Goal: Information Seeking & Learning: Understand process/instructions

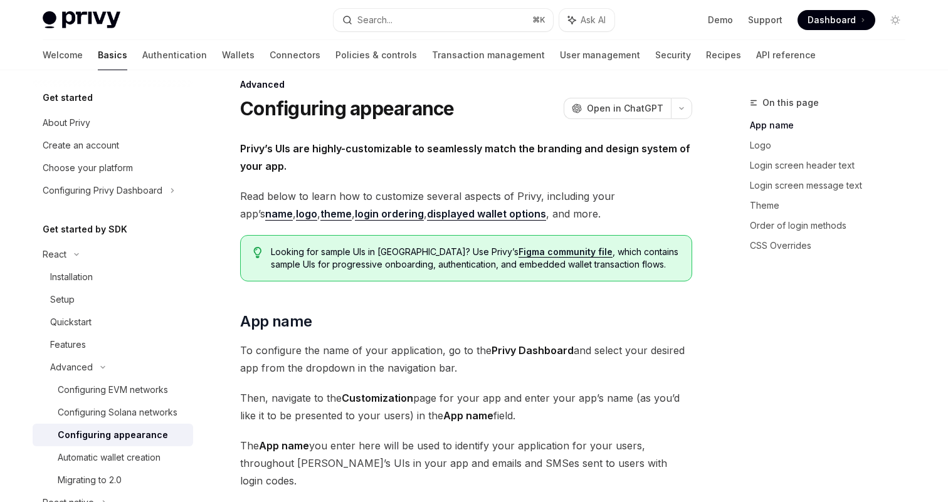
scroll to position [17, 0]
click at [320, 216] on link "theme" at bounding box center [335, 215] width 31 height 13
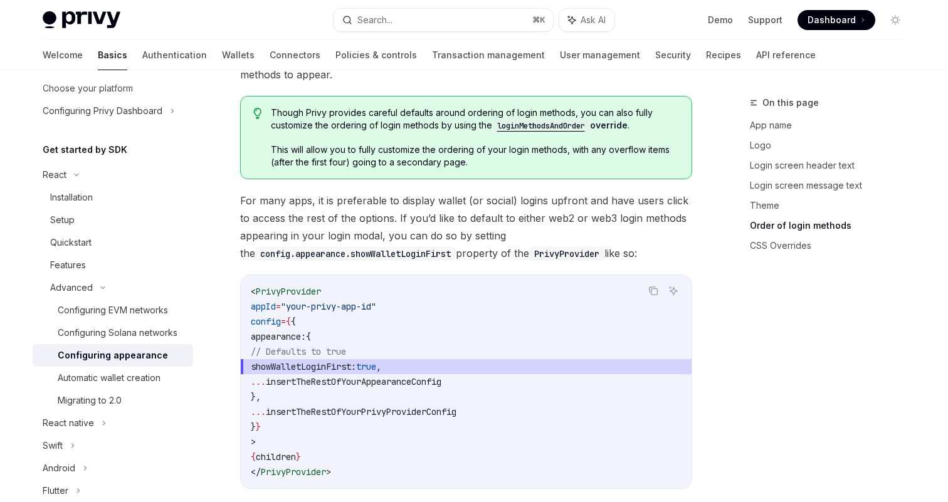
scroll to position [88, 0]
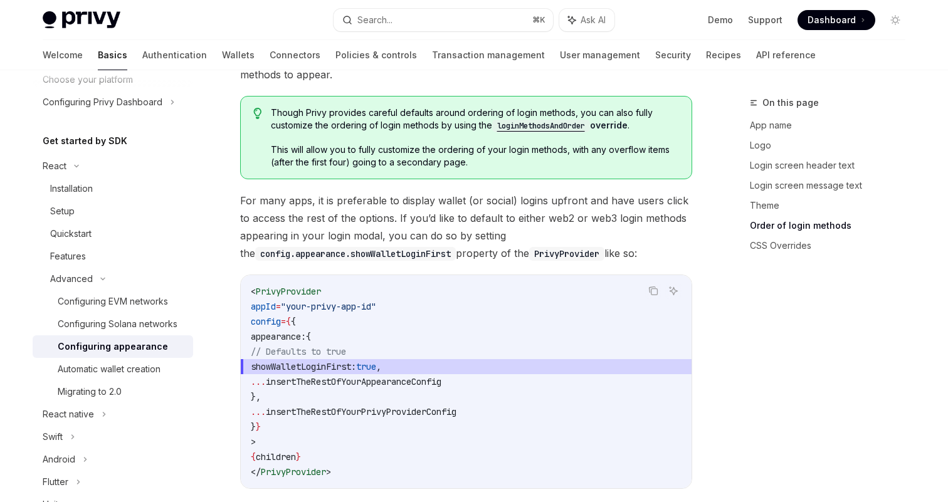
click at [133, 349] on div "Configuring appearance" at bounding box center [113, 346] width 110 height 15
type textarea "*"
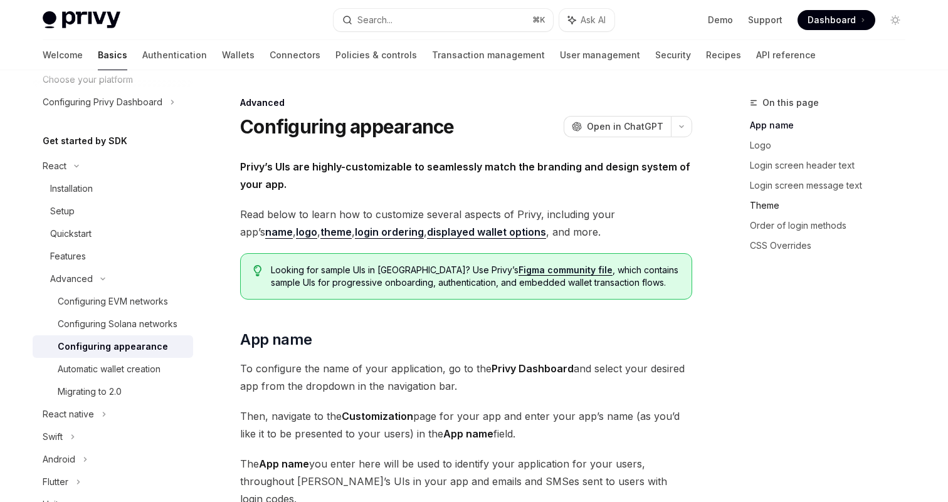
click at [767, 206] on link "Theme" at bounding box center [833, 206] width 166 height 20
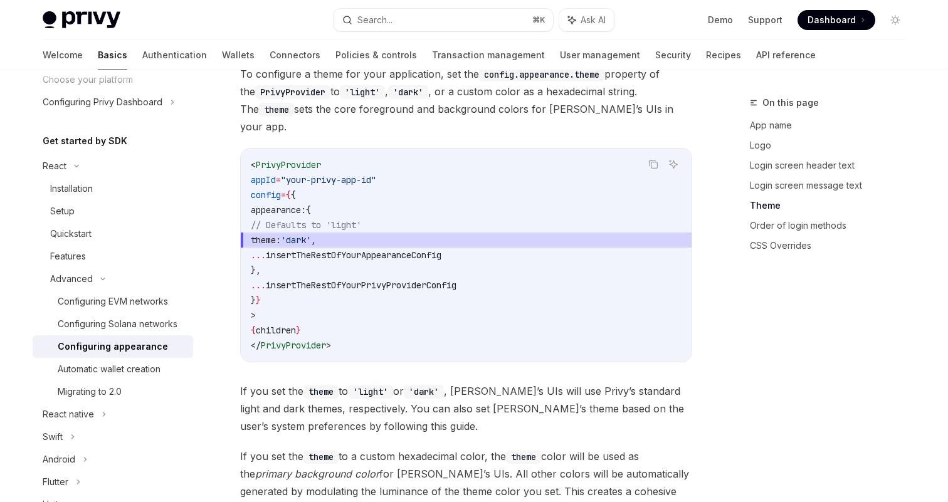
scroll to position [1827, 0]
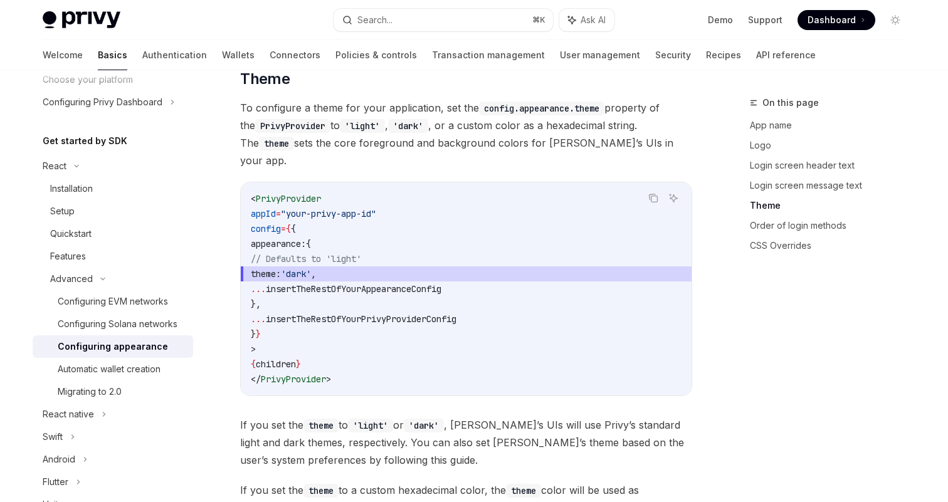
click at [275, 268] on span "theme:" at bounding box center [266, 273] width 30 height 11
drag, startPoint x: 281, startPoint y: 239, endPoint x: 350, endPoint y: 238, distance: 69.0
click at [349, 267] on span "theme: 'dark' ," at bounding box center [466, 274] width 431 height 15
copy span "theme: 'dark'"
